Goal: Task Accomplishment & Management: Manage account settings

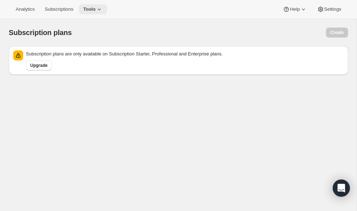
click at [91, 7] on span "Tools" at bounding box center [89, 9] width 13 height 6
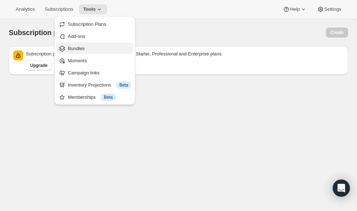
click at [76, 48] on span "Bundles" at bounding box center [76, 48] width 17 height 5
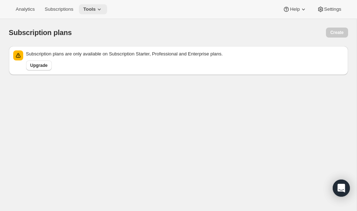
click at [93, 11] on span "Tools" at bounding box center [89, 9] width 13 height 6
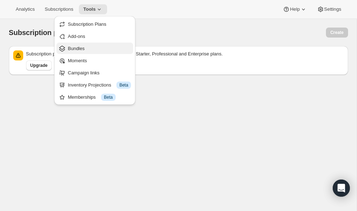
click at [85, 47] on span "Bundles" at bounding box center [76, 48] width 17 height 5
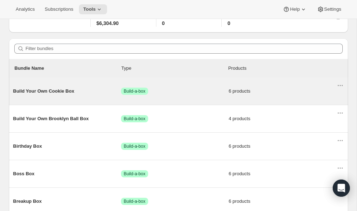
scroll to position [45, 0]
click at [339, 85] on icon "Actions for Build Your Own Cookie Box" at bounding box center [340, 84] width 7 height 7
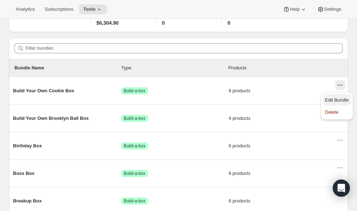
click at [336, 98] on span "Edit Bundle" at bounding box center [337, 99] width 24 height 5
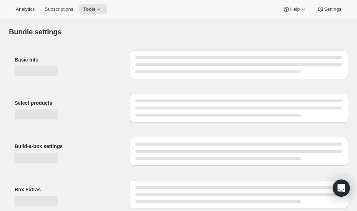
type input "Build Your Own Cookie Box"
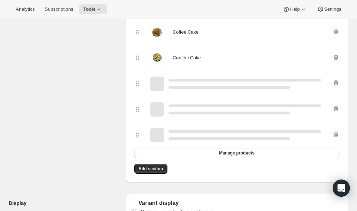
scroll to position [214, 0]
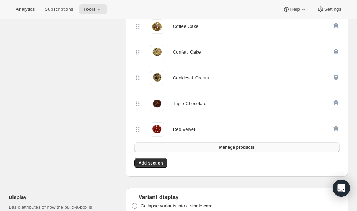
click at [209, 148] on button "Manage products" at bounding box center [236, 147] width 205 height 10
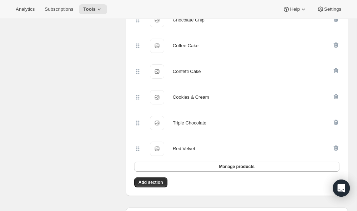
scroll to position [222, 0]
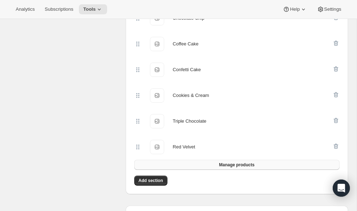
click at [203, 162] on button "Manage products" at bounding box center [236, 165] width 205 height 10
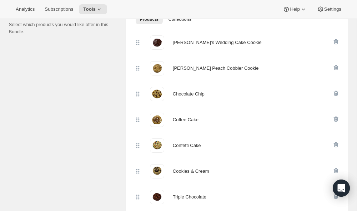
scroll to position [173, 0]
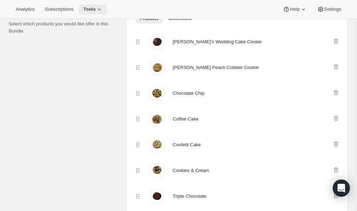
click at [87, 8] on span "Tools" at bounding box center [89, 9] width 13 height 6
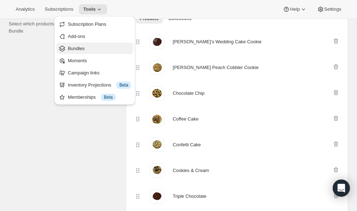
click at [89, 45] on span "Bundles" at bounding box center [99, 48] width 63 height 7
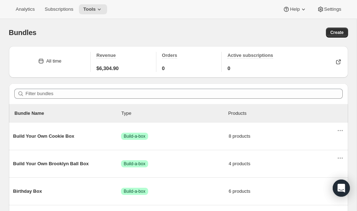
scroll to position [53, 0]
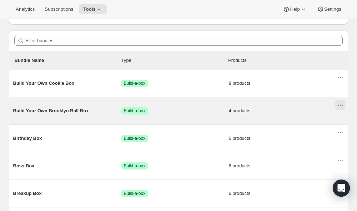
click at [340, 103] on icon "Actions for Build Your Own Brooklyn Ball Box" at bounding box center [340, 104] width 7 height 7
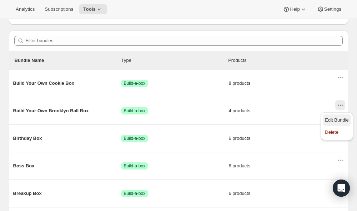
click at [338, 120] on span "Edit Bundle" at bounding box center [337, 119] width 24 height 5
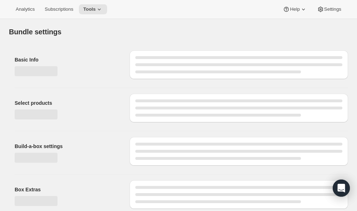
type input "Build Your Own Brooklyn Ball Box"
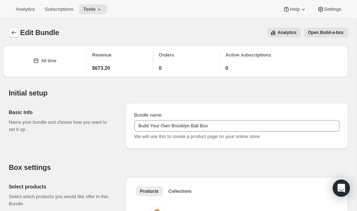
click at [13, 36] on button "Bundles" at bounding box center [14, 33] width 10 height 10
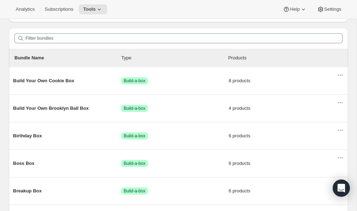
scroll to position [79, 0]
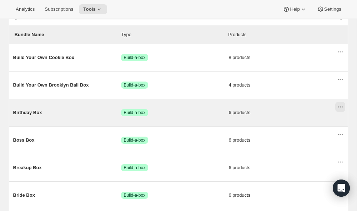
click at [340, 107] on icon "Actions for Birthday Box" at bounding box center [340, 106] width 1 height 1
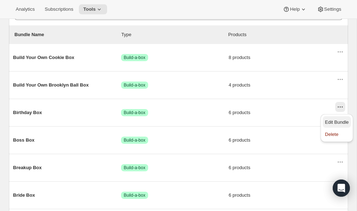
click at [332, 119] on span "Edit Bundle" at bounding box center [337, 122] width 24 height 7
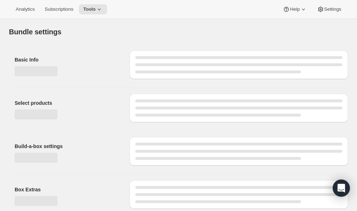
type input "Birthday Box"
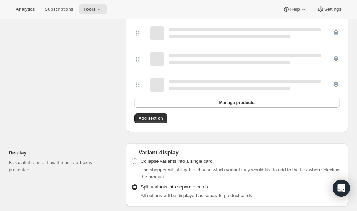
scroll to position [301, 0]
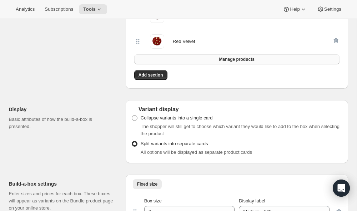
click at [174, 61] on button "Manage products" at bounding box center [236, 59] width 205 height 10
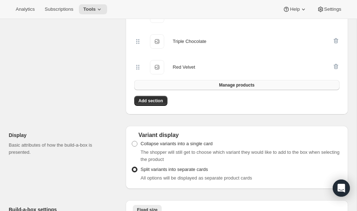
click at [205, 86] on button "Manage products" at bounding box center [236, 85] width 205 height 10
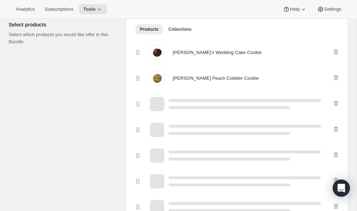
scroll to position [0, 0]
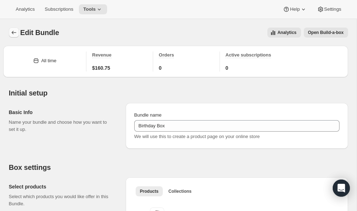
click at [13, 34] on icon "Bundles" at bounding box center [13, 32] width 7 height 7
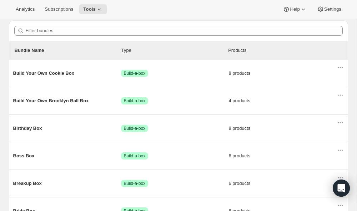
scroll to position [93, 0]
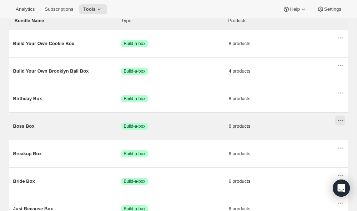
click at [341, 120] on icon "Actions for Boss Box" at bounding box center [340, 120] width 7 height 7
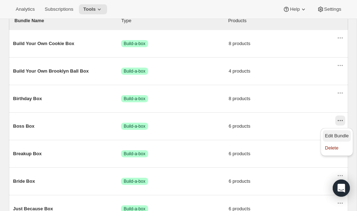
click at [338, 135] on span "Edit Bundle" at bounding box center [337, 135] width 24 height 5
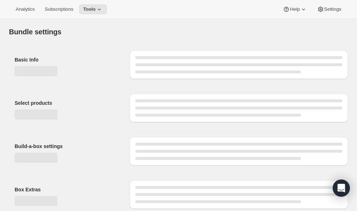
type input "Boss Box"
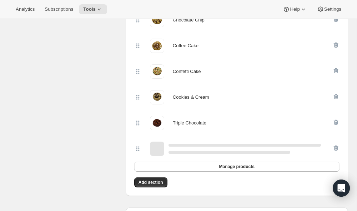
scroll to position [200, 0]
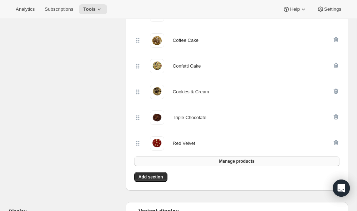
click at [190, 161] on button "Manage products" at bounding box center [236, 161] width 205 height 10
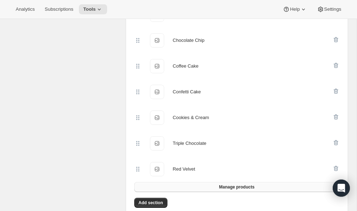
click at [200, 186] on button "Manage products" at bounding box center [236, 187] width 205 height 10
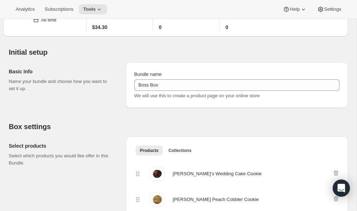
scroll to position [0, 0]
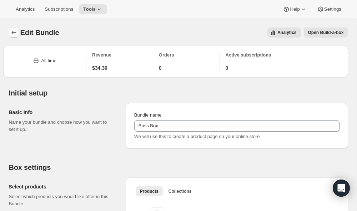
click at [12, 31] on icon "Bundles" at bounding box center [13, 32] width 7 height 7
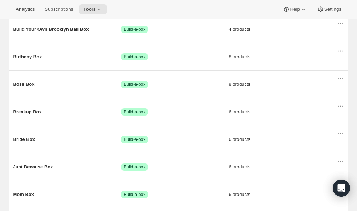
scroll to position [146, 0]
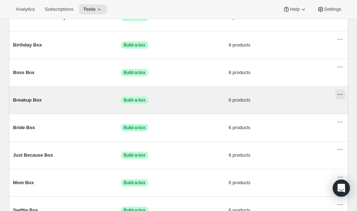
click at [342, 95] on icon "Actions for Breakup Box" at bounding box center [342, 94] width 1 height 1
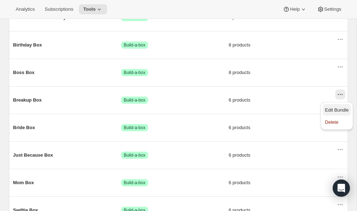
click at [341, 107] on span "Edit Bundle" at bounding box center [337, 109] width 24 height 5
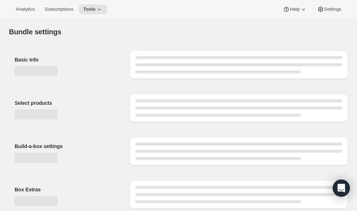
type input "Breakup Box"
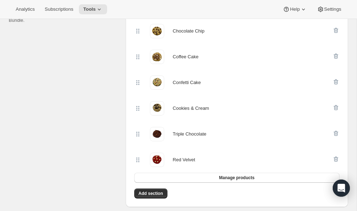
scroll to position [184, 0]
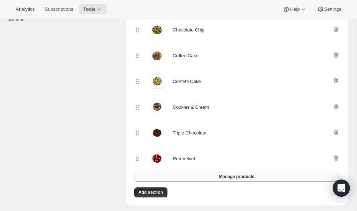
click at [228, 180] on button "Manage products" at bounding box center [236, 176] width 205 height 10
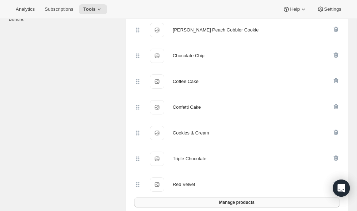
click at [206, 200] on button "Manage products" at bounding box center [236, 202] width 205 height 10
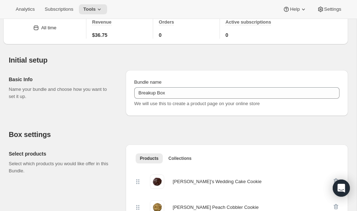
scroll to position [0, 0]
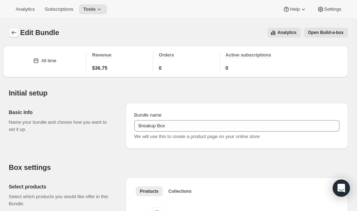
click at [10, 34] on button "Bundles" at bounding box center [14, 33] width 10 height 10
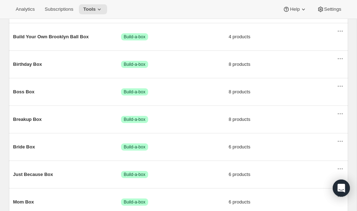
scroll to position [134, 0]
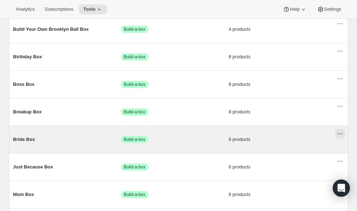
click at [341, 135] on icon "Actions for Bride Box" at bounding box center [340, 133] width 7 height 7
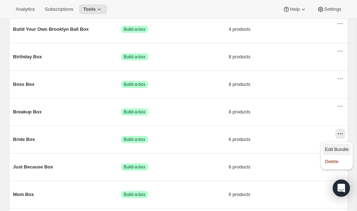
click at [341, 148] on span "Edit Bundle" at bounding box center [337, 148] width 24 height 5
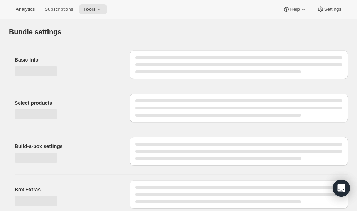
type input "Bride Box"
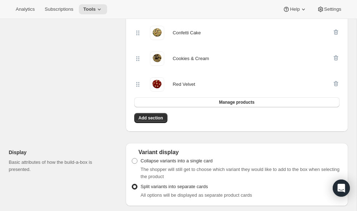
scroll to position [262, 0]
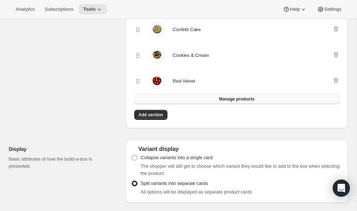
click at [190, 96] on button "Manage products" at bounding box center [236, 99] width 205 height 10
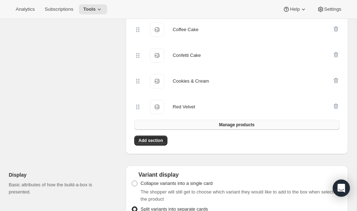
click at [185, 124] on button "Manage products" at bounding box center [236, 125] width 205 height 10
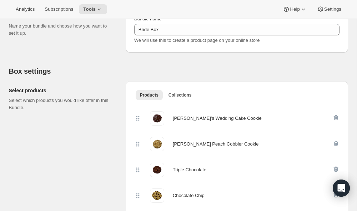
scroll to position [0, 0]
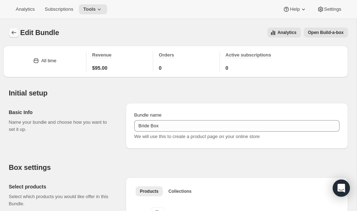
click at [10, 32] on icon "Bundles" at bounding box center [13, 32] width 7 height 7
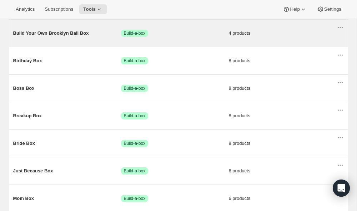
scroll to position [180, 0]
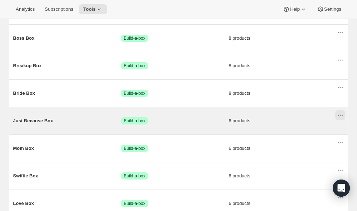
click at [341, 114] on icon "Actions for Just Because Box" at bounding box center [340, 114] width 7 height 7
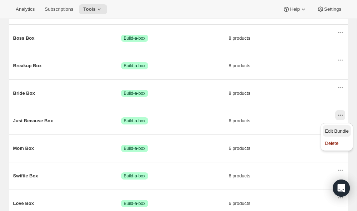
click at [342, 129] on span "Edit Bundle" at bounding box center [337, 130] width 24 height 5
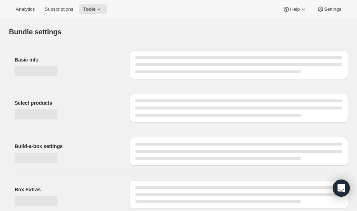
type input "Just Because Box"
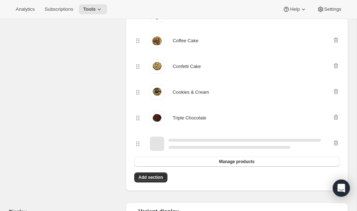
scroll to position [256, 0]
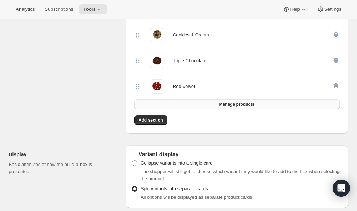
click at [220, 106] on span "Manage products" at bounding box center [236, 104] width 35 height 6
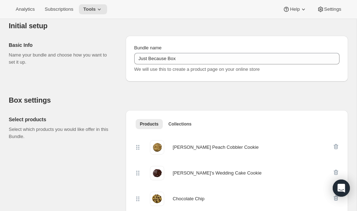
scroll to position [0, 0]
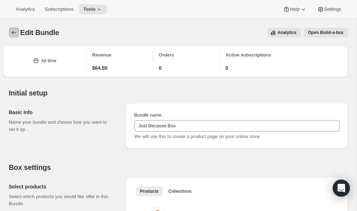
click at [16, 33] on icon "Bundles" at bounding box center [13, 32] width 7 height 7
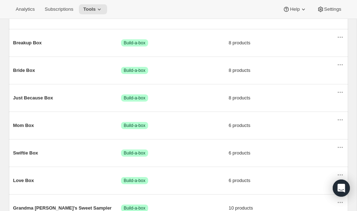
scroll to position [208, 0]
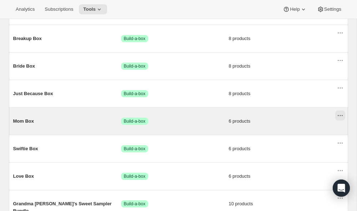
click at [341, 117] on icon "Actions for Mom Box" at bounding box center [340, 115] width 7 height 7
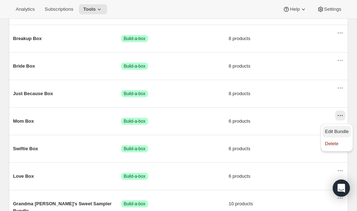
click at [341, 130] on span "Edit Bundle" at bounding box center [337, 131] width 24 height 5
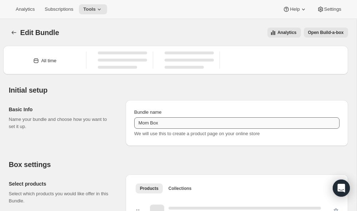
type input "Mom Box"
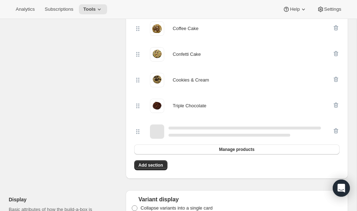
scroll to position [215, 0]
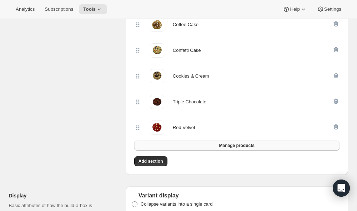
click at [202, 146] on button "Manage products" at bounding box center [236, 145] width 205 height 10
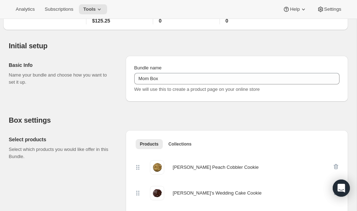
scroll to position [0, 0]
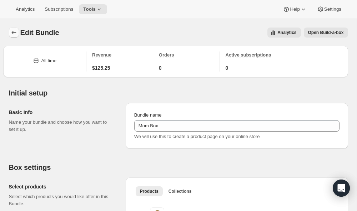
click at [12, 31] on icon "Bundles" at bounding box center [13, 32] width 7 height 7
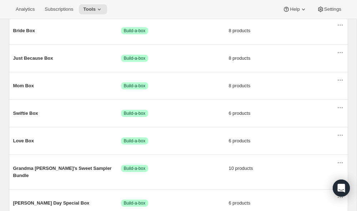
scroll to position [244, 0]
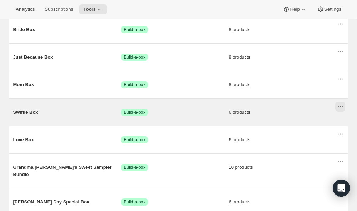
click at [341, 107] on icon "Actions for Swiftie Box" at bounding box center [340, 106] width 7 height 7
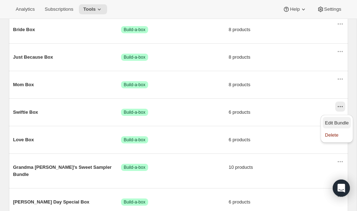
click at [340, 123] on span "Edit Bundle" at bounding box center [337, 122] width 24 height 5
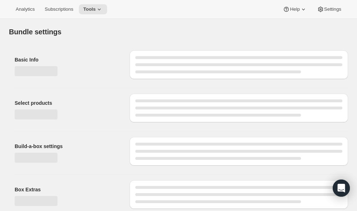
type input "Swiftie Box"
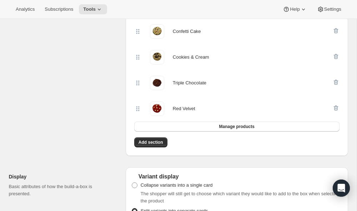
scroll to position [235, 0]
click at [199, 126] on button "Manage products" at bounding box center [236, 126] width 205 height 10
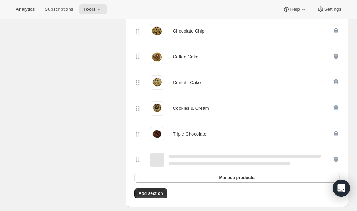
scroll to position [0, 0]
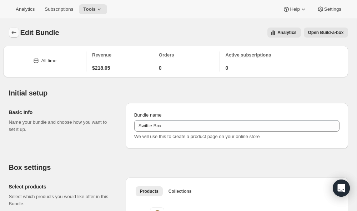
click at [14, 34] on icon "Bundles" at bounding box center [13, 32] width 7 height 7
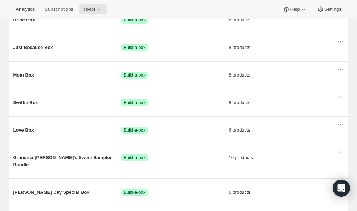
scroll to position [258, 0]
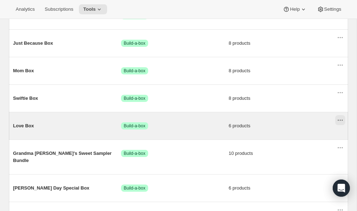
click at [342, 123] on icon "Actions for Love Box" at bounding box center [340, 119] width 7 height 7
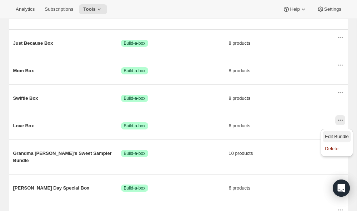
click at [338, 134] on span "Edit Bundle" at bounding box center [337, 136] width 24 height 5
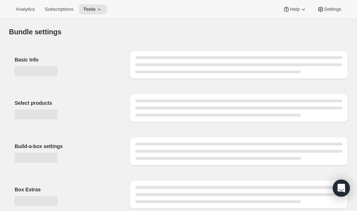
type input "Love Box"
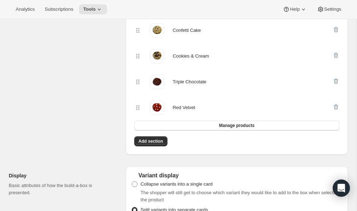
scroll to position [230, 0]
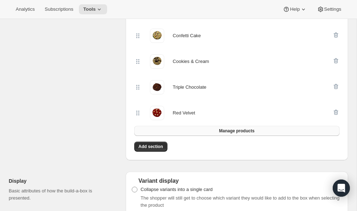
click at [183, 132] on button "Manage products" at bounding box center [236, 131] width 205 height 10
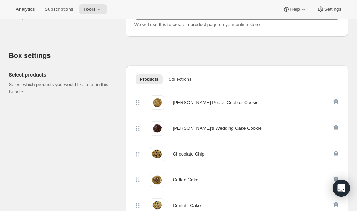
scroll to position [0, 0]
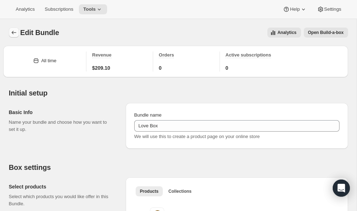
click at [12, 29] on icon "Bundles" at bounding box center [13, 32] width 7 height 7
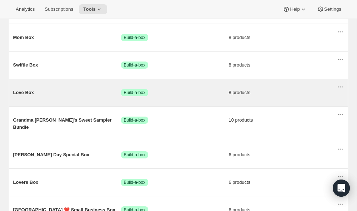
scroll to position [310, 0]
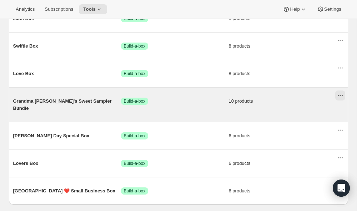
click at [343, 96] on icon "Actions for Grandma Joan's Sweet Sampler Bundle" at bounding box center [342, 95] width 1 height 1
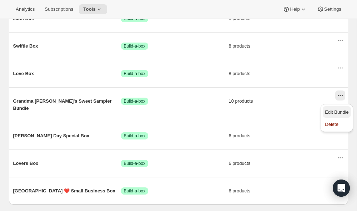
click at [343, 110] on span "Edit Bundle" at bounding box center [337, 111] width 24 height 5
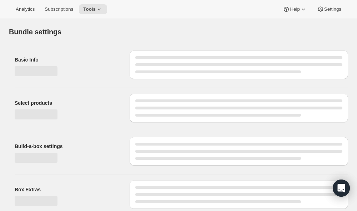
type input "Grandma [PERSON_NAME]'s Sweet Sampler Bundle"
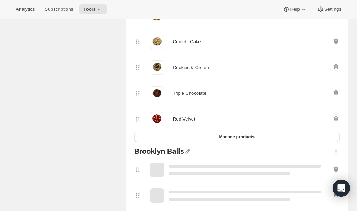
scroll to position [237, 0]
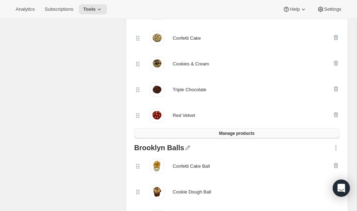
click at [243, 132] on span "Manage products" at bounding box center [236, 133] width 35 height 6
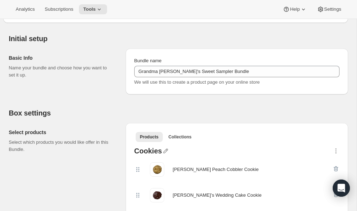
scroll to position [0, 0]
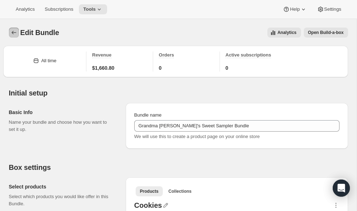
click at [13, 33] on icon "Bundles" at bounding box center [13, 32] width 7 height 7
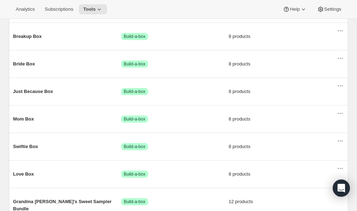
scroll to position [326, 0]
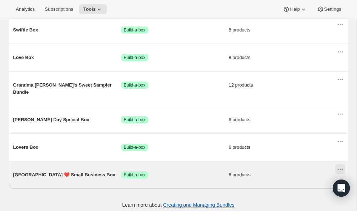
click at [341, 165] on icon "Actions for Ithaca ❤️ Small Business Box" at bounding box center [340, 168] width 7 height 7
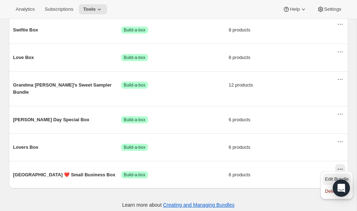
click at [333, 175] on span "Edit Bundle" at bounding box center [337, 178] width 24 height 7
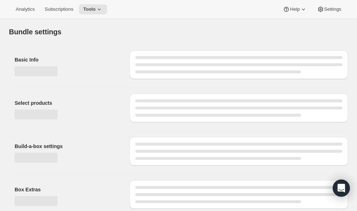
type input "[GEOGRAPHIC_DATA] ❤️ Small Business Box"
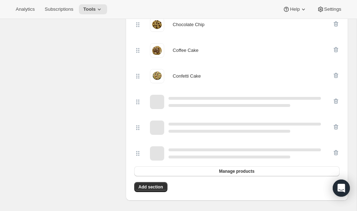
scroll to position [190, 0]
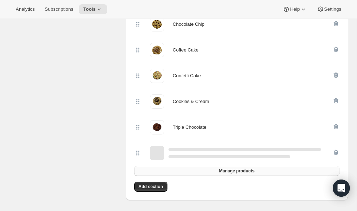
click at [207, 171] on button "Manage products" at bounding box center [236, 171] width 205 height 10
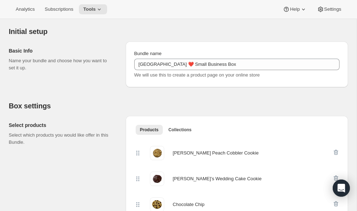
scroll to position [0, 0]
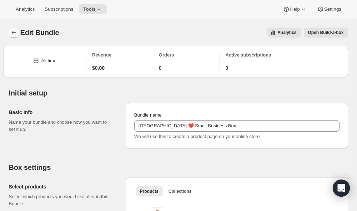
click at [14, 31] on icon "Bundles" at bounding box center [13, 32] width 7 height 7
